Goal: Find specific page/section: Find specific page/section

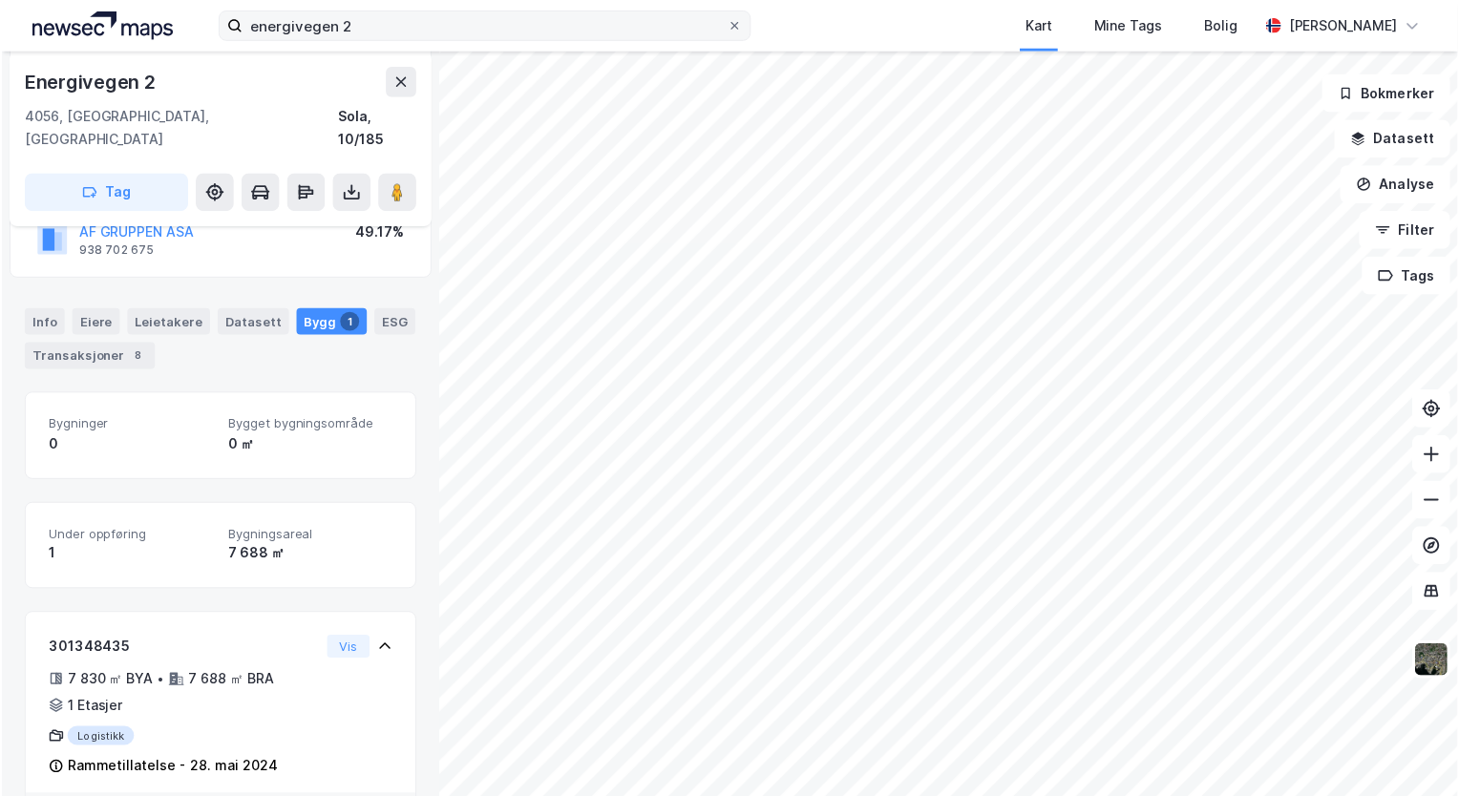
scroll to position [202, 0]
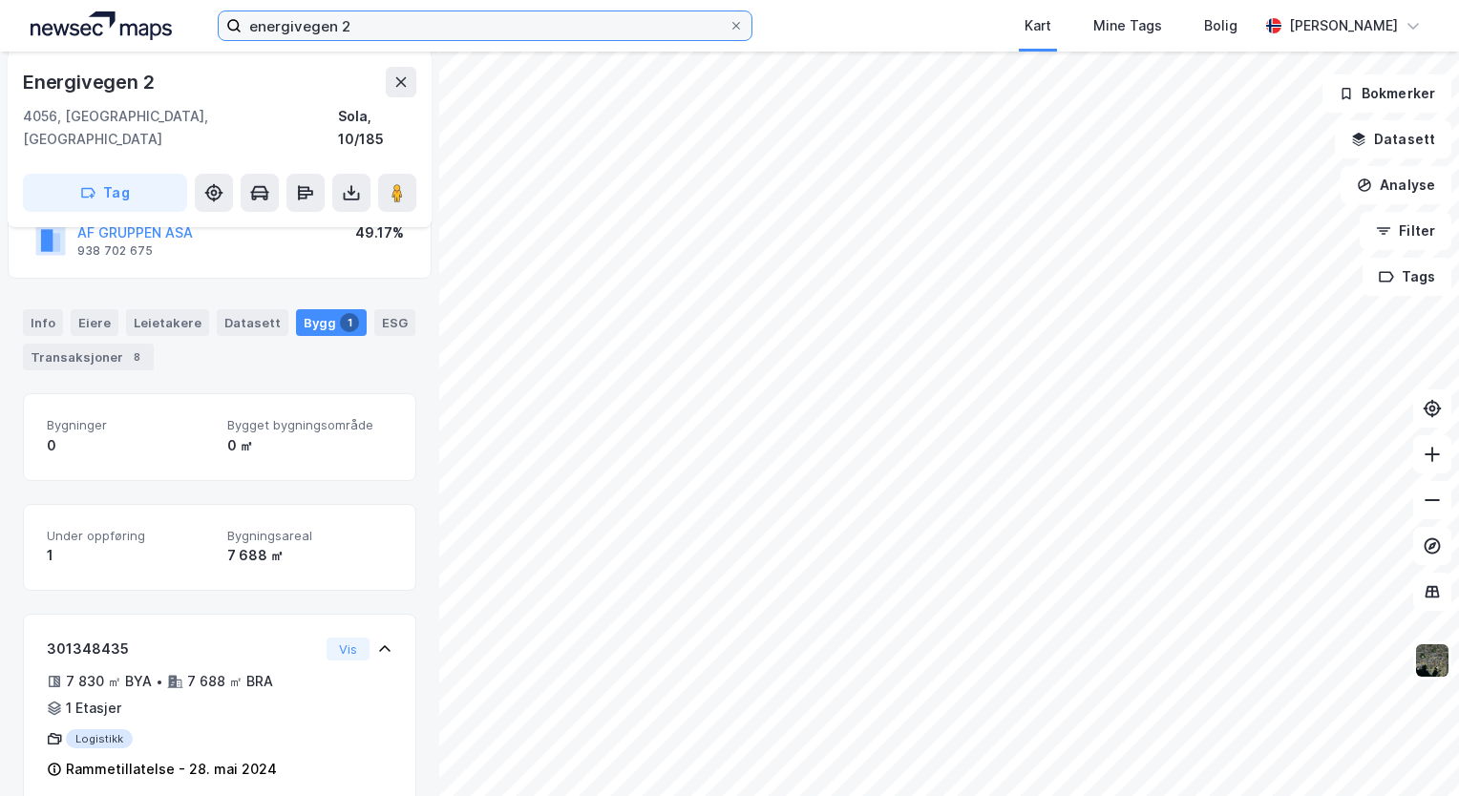
click at [394, 36] on input "energivegen 2" at bounding box center [485, 25] width 487 height 29
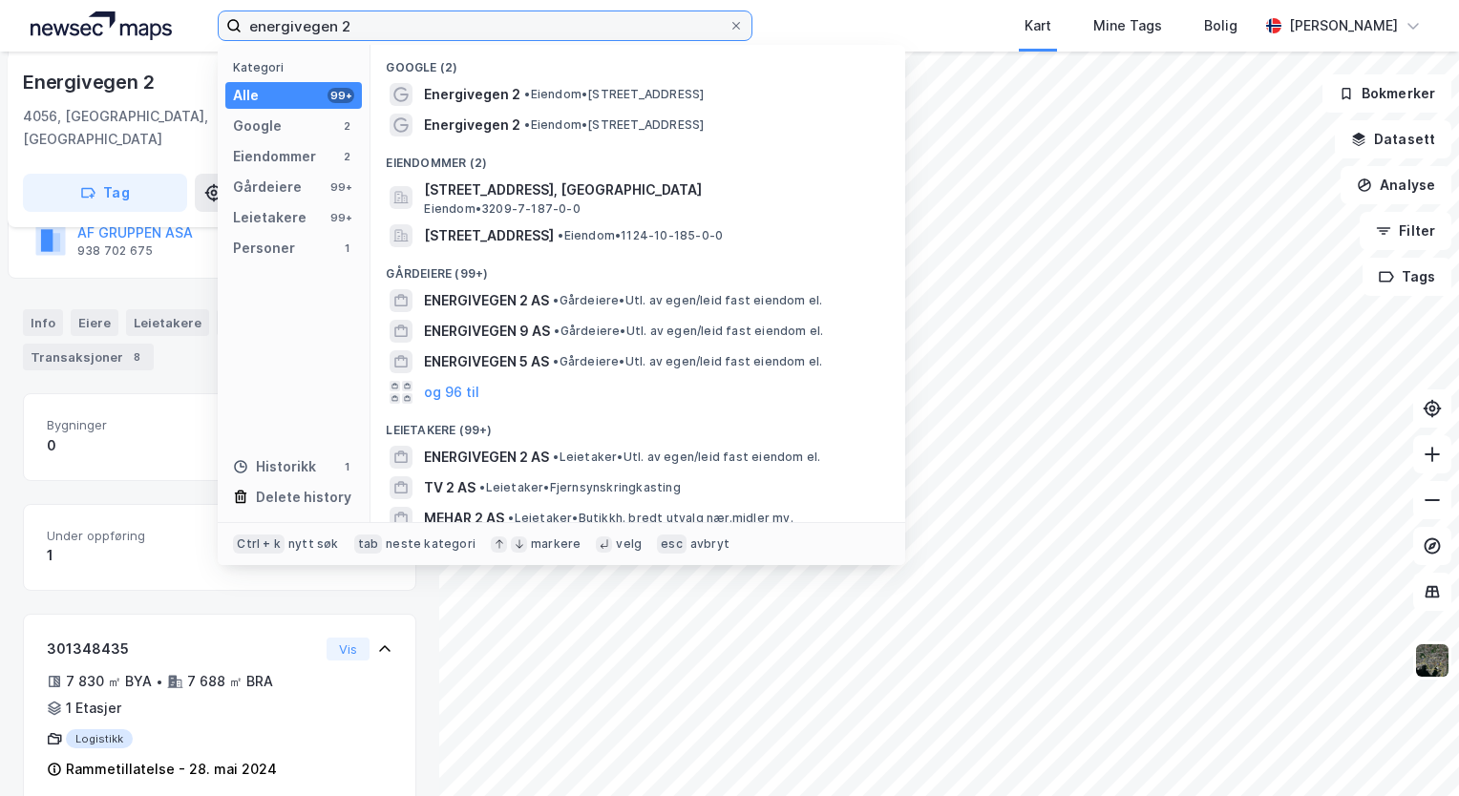
click at [394, 36] on input "energivegen 2" at bounding box center [485, 25] width 487 height 29
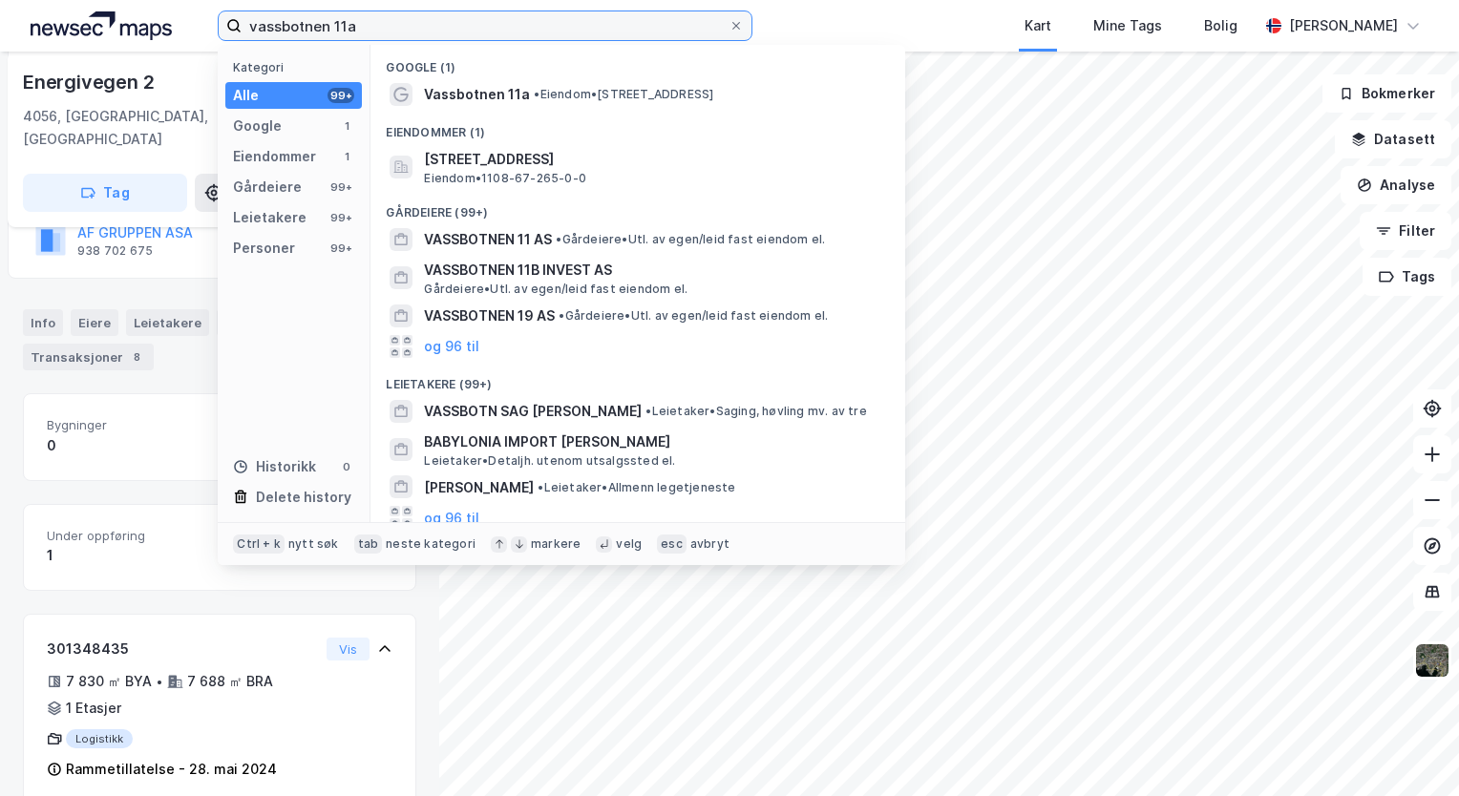
type input "vassbotnen 11a"
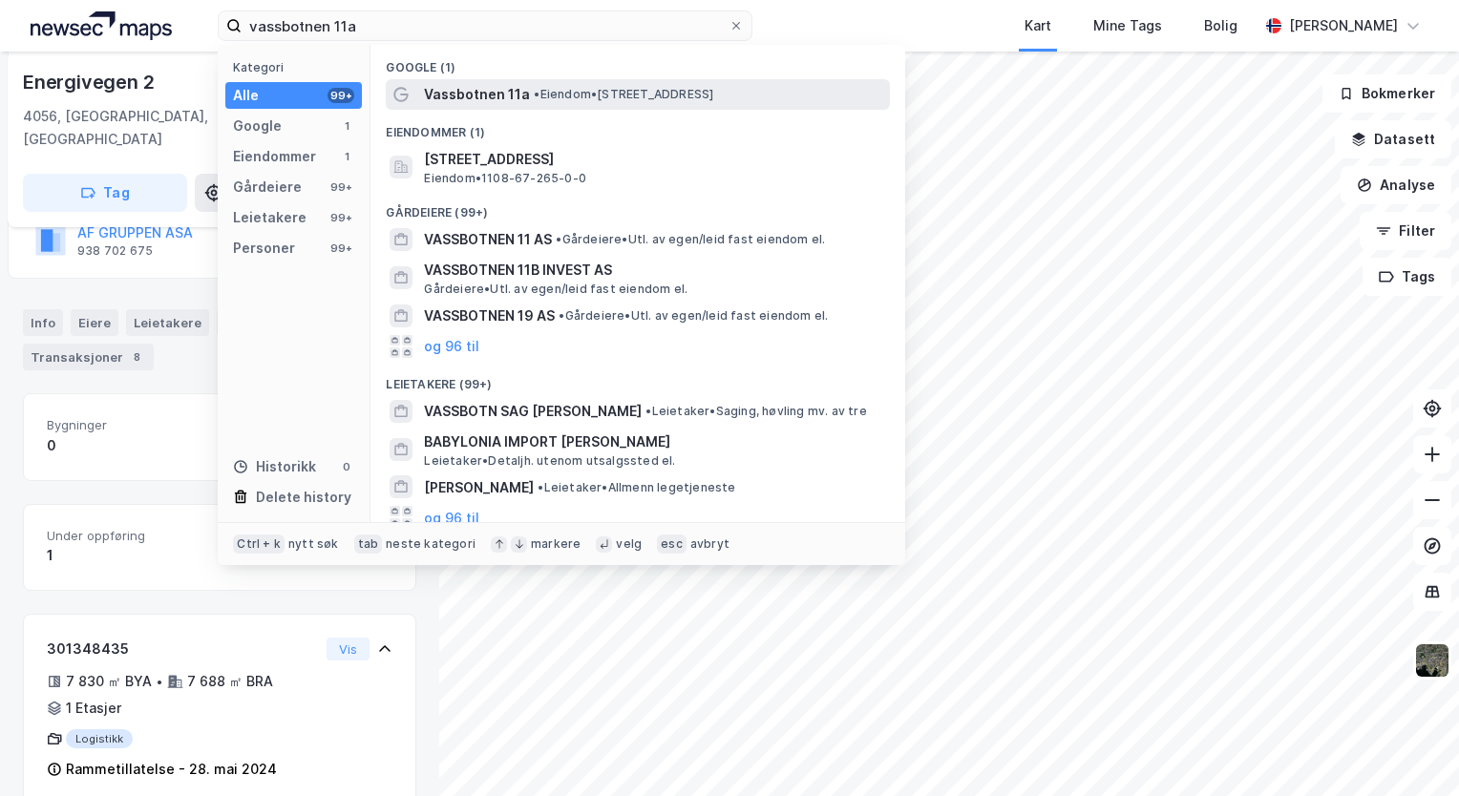
click at [479, 107] on div "Vassbotnen 11a • Eiendom • Vassbotnen 11a, 4313 Sandnes" at bounding box center [638, 94] width 504 height 31
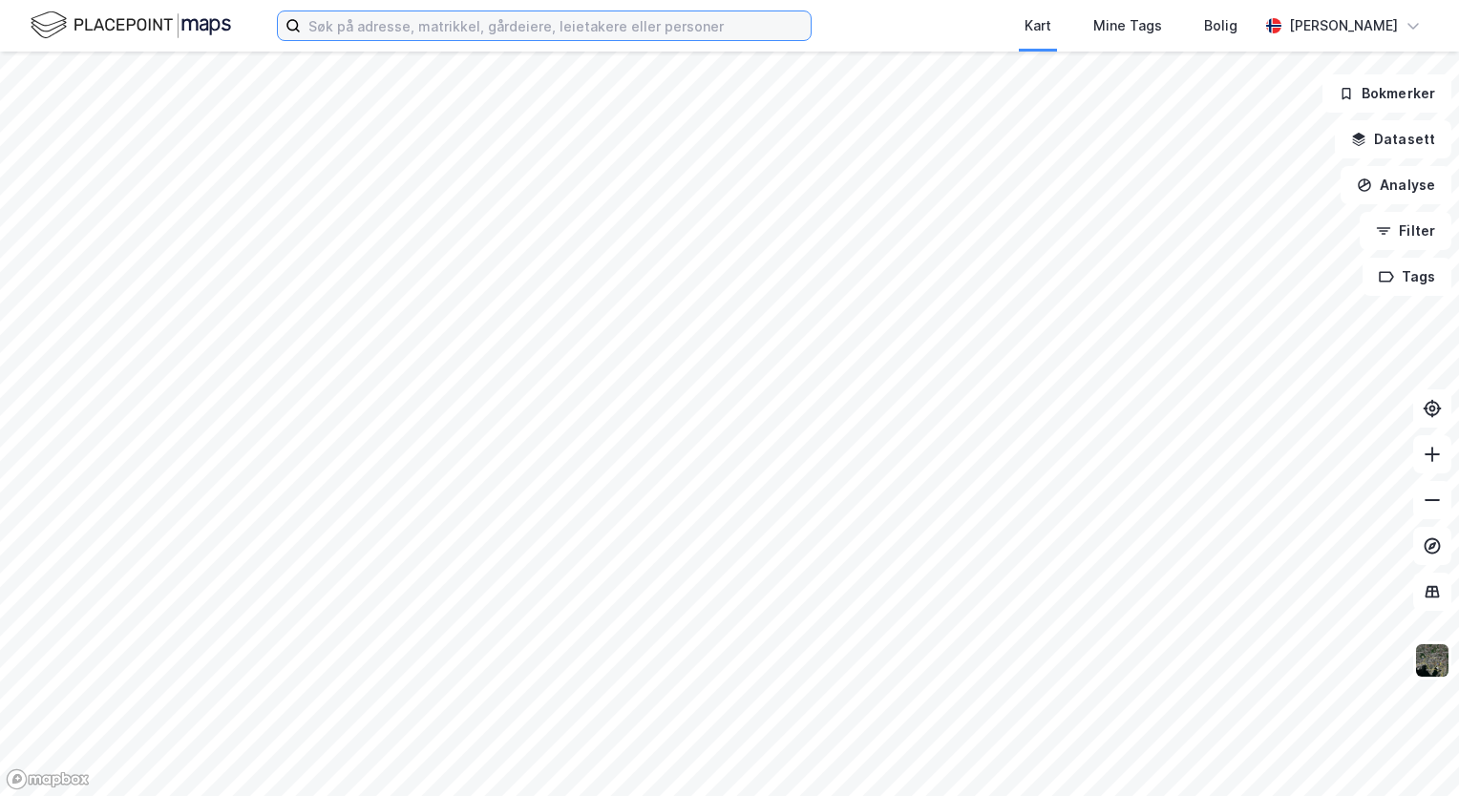
click at [374, 31] on input at bounding box center [556, 25] width 510 height 29
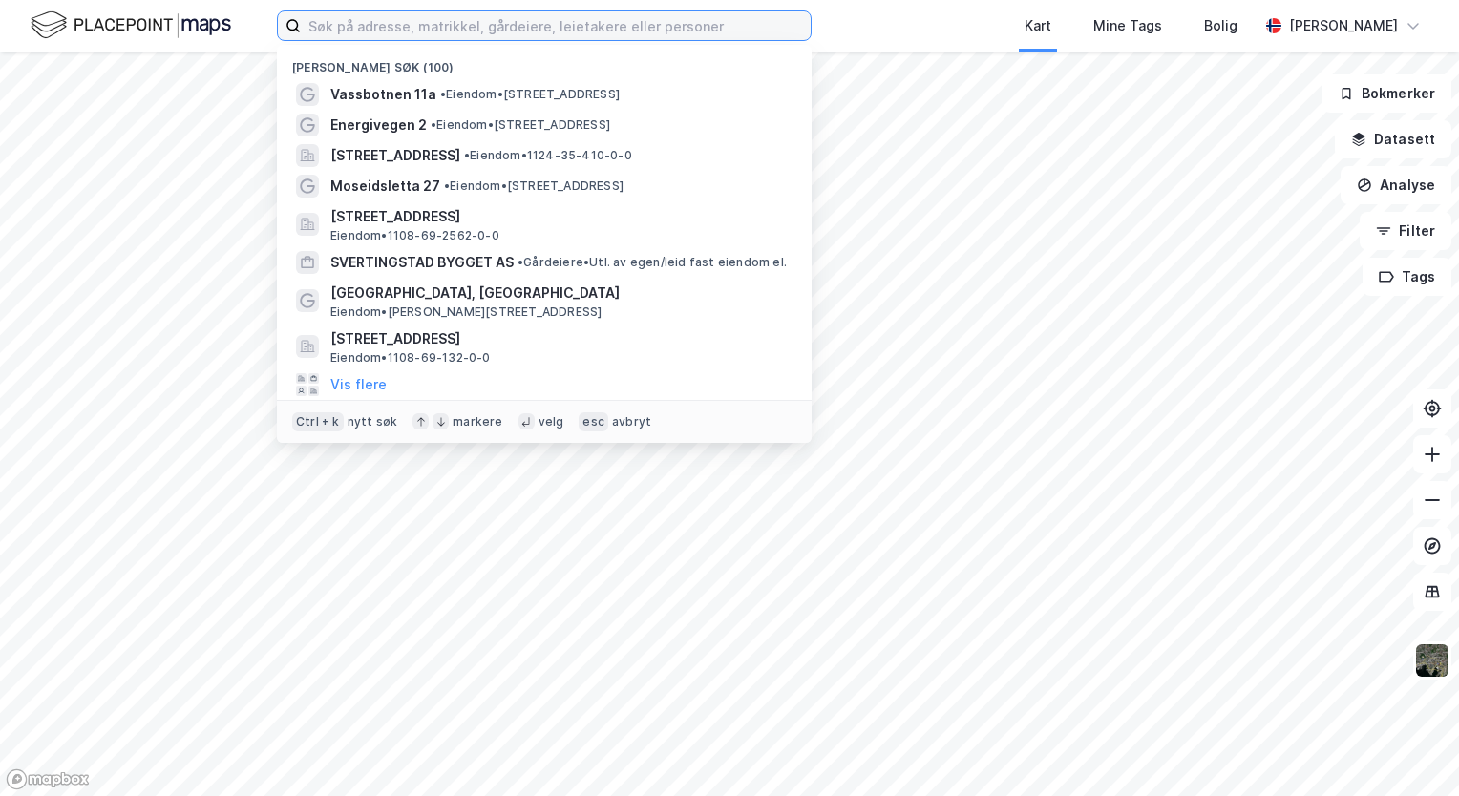
click at [397, 29] on input at bounding box center [556, 25] width 510 height 29
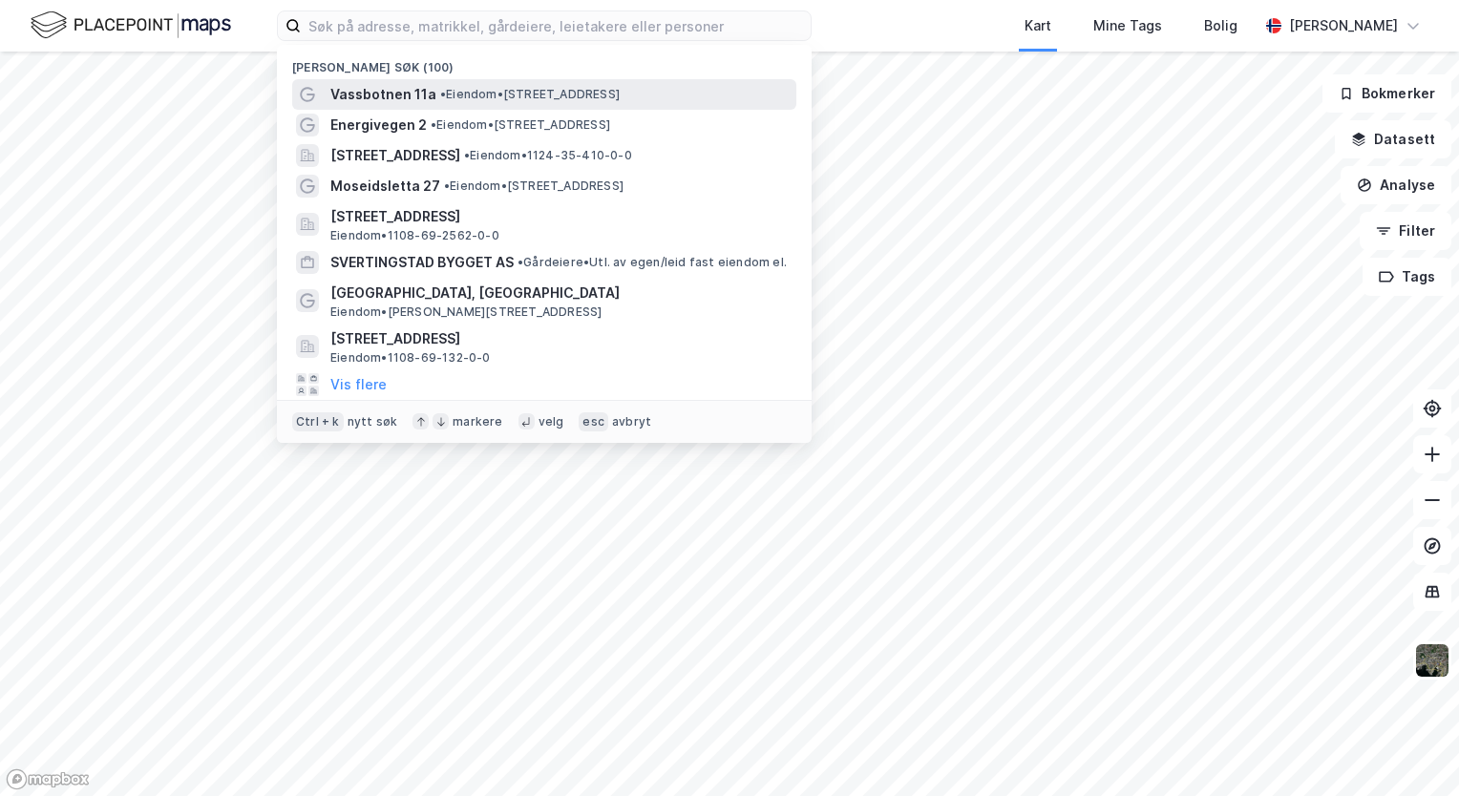
click at [420, 102] on span "Vassbotnen 11a" at bounding box center [383, 94] width 106 height 23
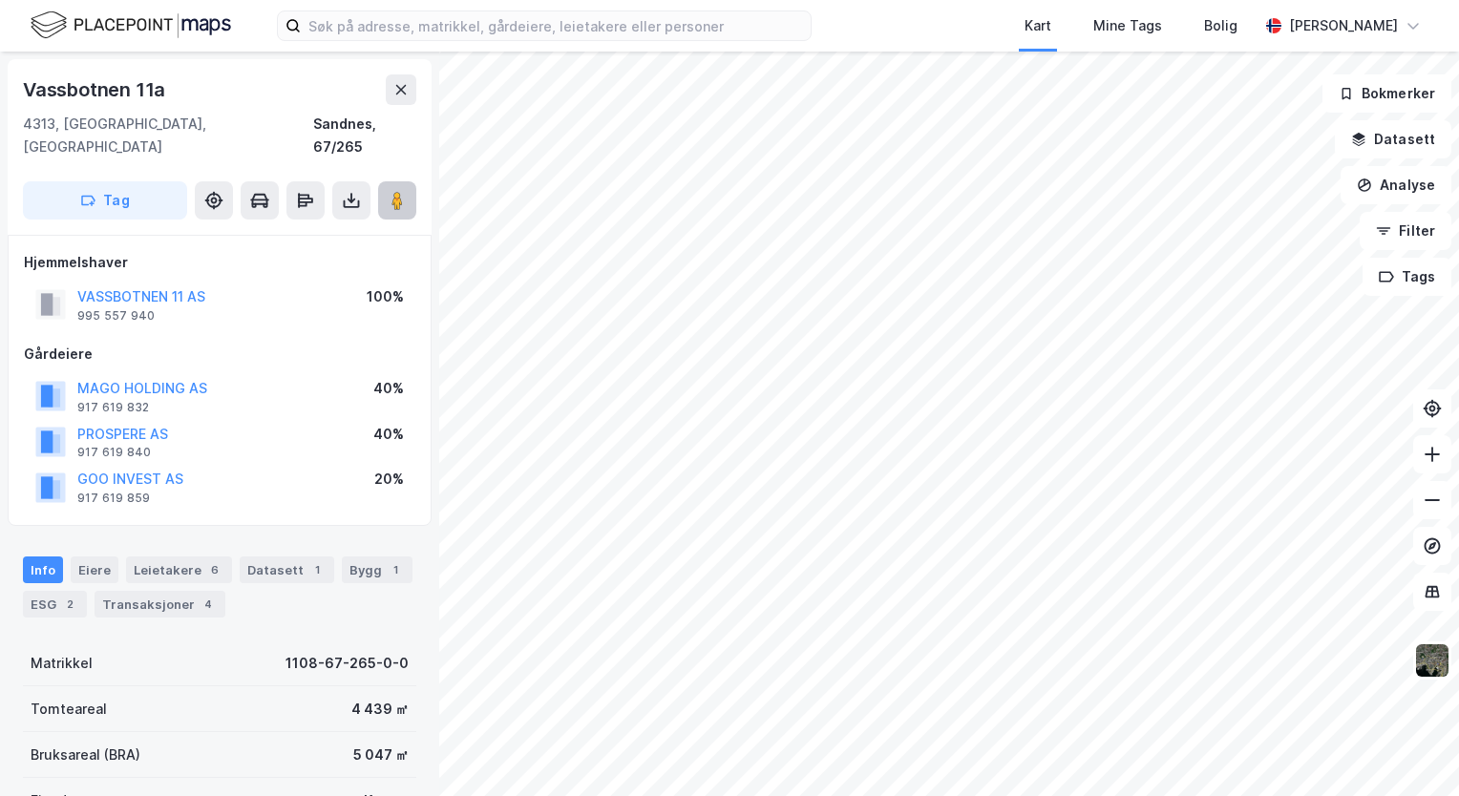
click at [410, 186] on button at bounding box center [397, 200] width 38 height 38
